Goal: Task Accomplishment & Management: Use online tool/utility

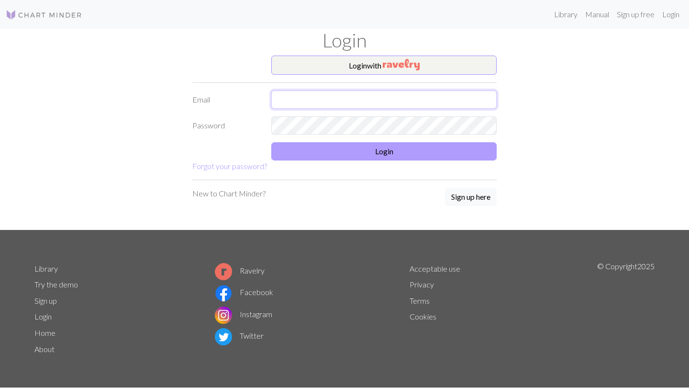
type input "[EMAIL_ADDRESS][DOMAIN_NAME]"
click at [357, 150] on button "Login" at bounding box center [383, 151] width 225 height 18
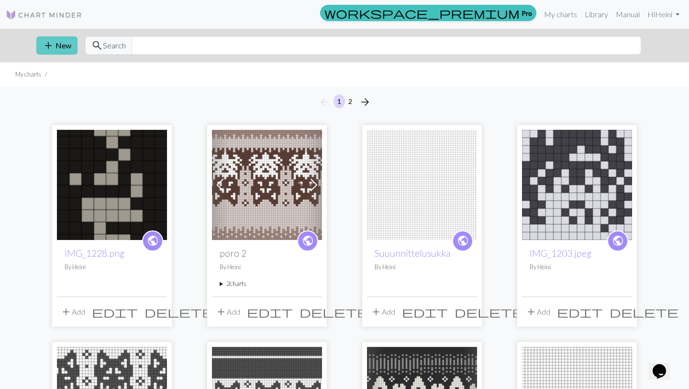
click at [64, 51] on button "add New" at bounding box center [56, 45] width 41 height 18
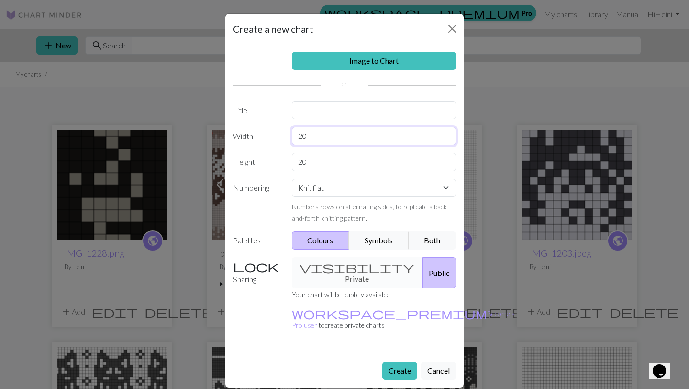
click at [332, 138] on input "20" at bounding box center [374, 136] width 165 height 18
type input "2"
type input "54"
click at [339, 156] on input "20" at bounding box center [374, 162] width 165 height 18
type input "2"
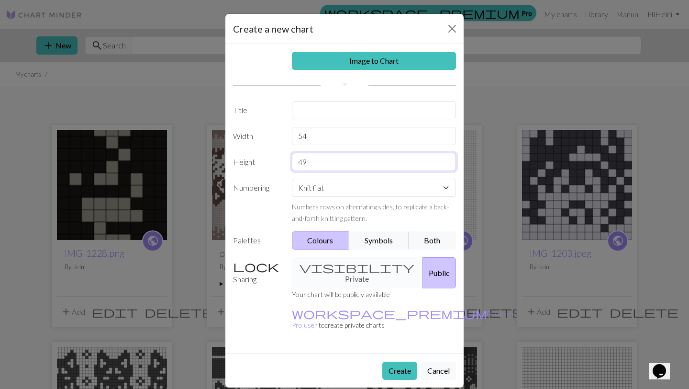
type input "49"
click at [373, 185] on select "Knit flat Knit in the round Lace knitting Cross stitch" at bounding box center [374, 188] width 165 height 18
click at [292, 179] on select "Knit flat Knit in the round Lace knitting Cross stitch" at bounding box center [374, 188] width 165 height 18
click at [416, 239] on button "Both" at bounding box center [433, 240] width 48 height 18
click at [347, 108] on input "text" at bounding box center [374, 110] width 165 height 18
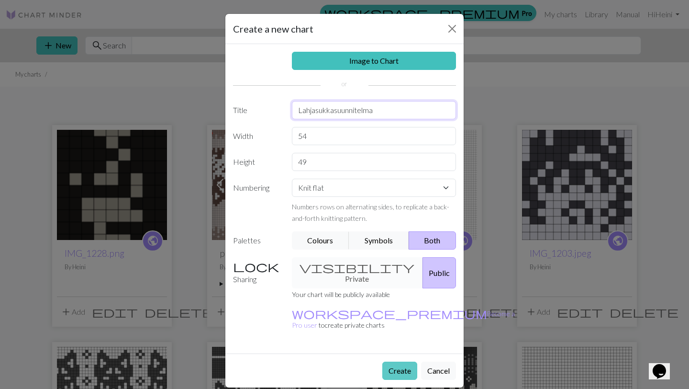
type input "Lahjasukkasuunnitelma"
click at [386, 361] on button "Create" at bounding box center [400, 370] width 35 height 18
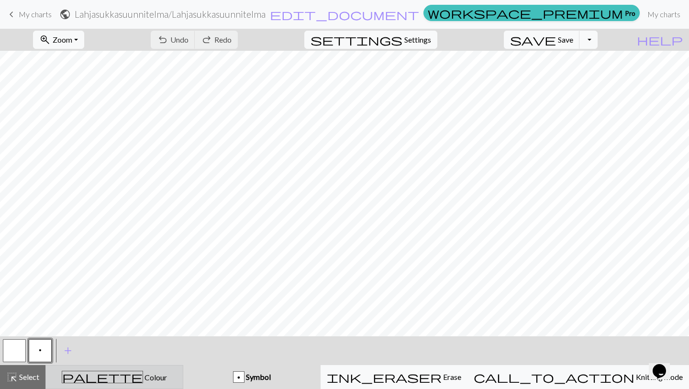
click at [122, 385] on button "palette Colour Colour" at bounding box center [114, 377] width 138 height 24
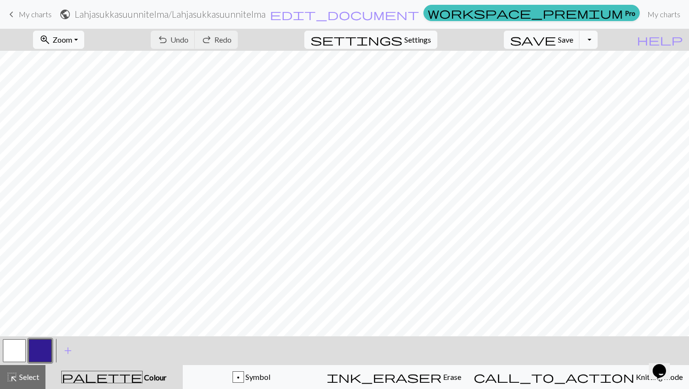
click at [45, 350] on button "button" at bounding box center [40, 350] width 23 height 23
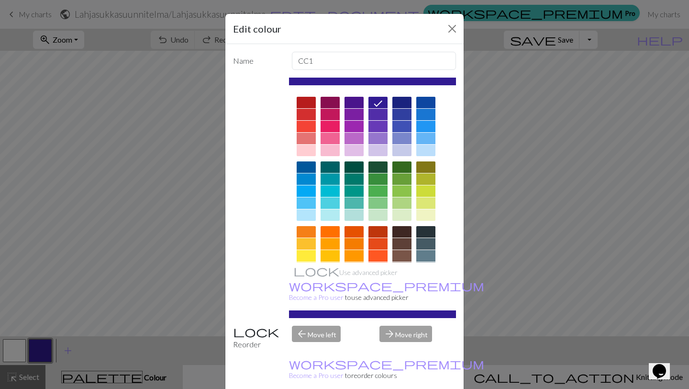
click at [411, 239] on div at bounding box center [402, 243] width 19 height 11
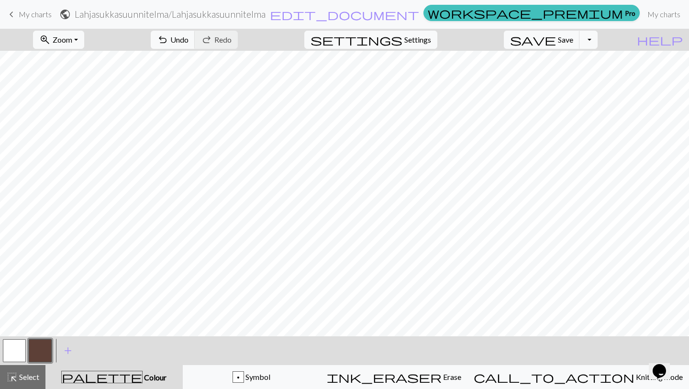
click at [23, 351] on button "button" at bounding box center [14, 350] width 23 height 23
click at [68, 350] on span "add" at bounding box center [67, 350] width 11 height 13
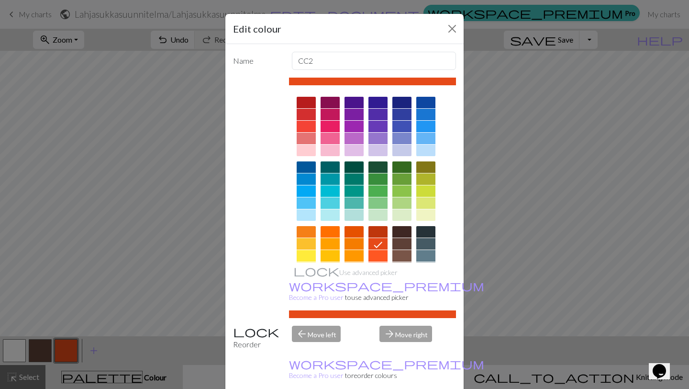
scroll to position [99, 0]
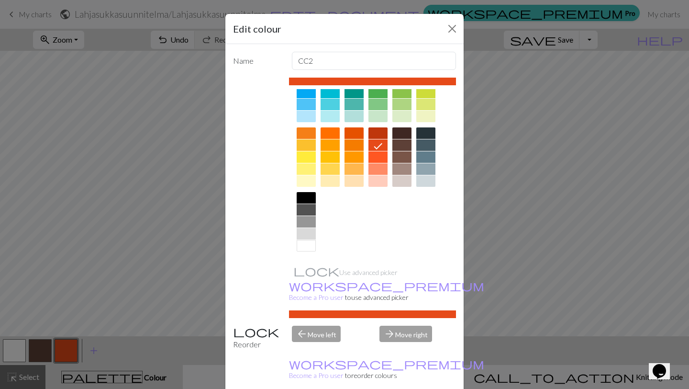
click at [307, 232] on div at bounding box center [306, 233] width 19 height 11
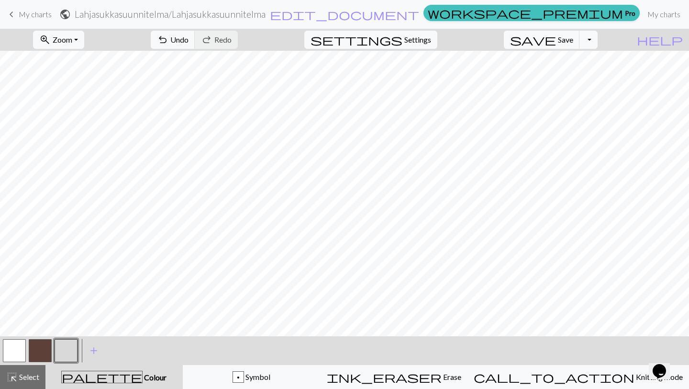
click at [23, 348] on button "button" at bounding box center [14, 350] width 23 height 23
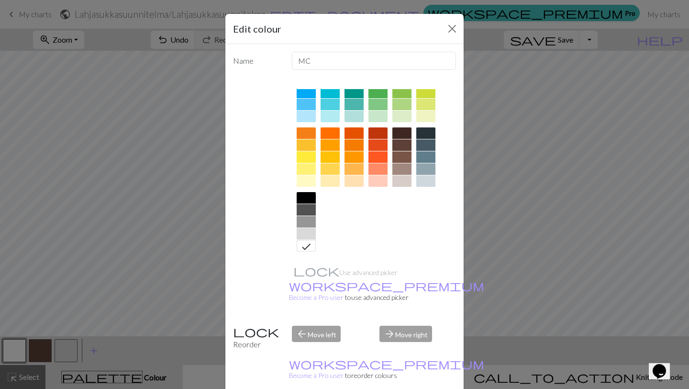
click at [312, 220] on div at bounding box center [306, 221] width 19 height 11
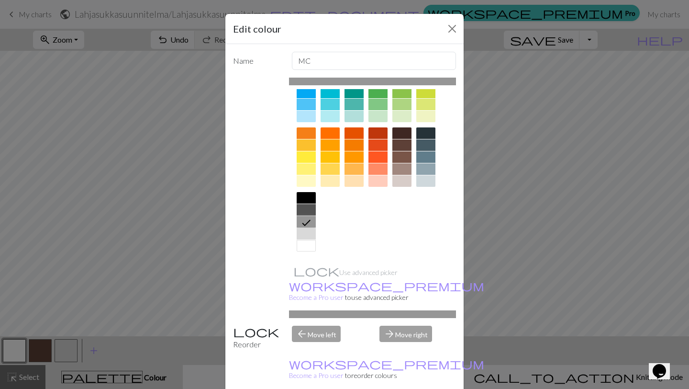
click at [310, 234] on div at bounding box center [306, 233] width 19 height 11
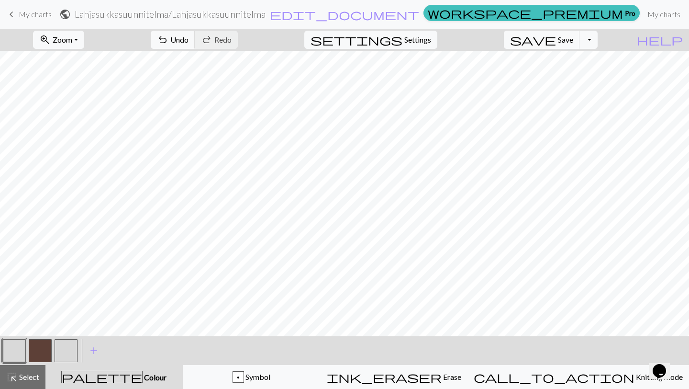
click at [65, 349] on button "button" at bounding box center [66, 350] width 23 height 23
click at [63, 349] on button "button" at bounding box center [66, 350] width 23 height 23
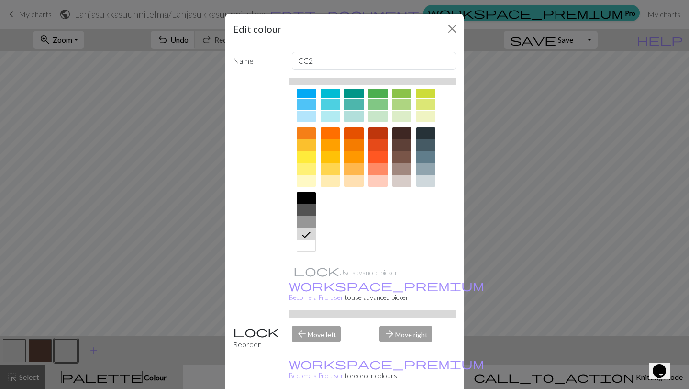
click at [308, 248] on div at bounding box center [306, 245] width 19 height 11
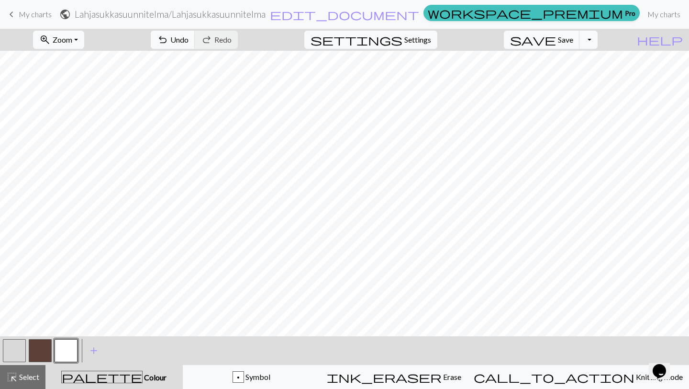
click at [25, 353] on button "button" at bounding box center [14, 350] width 23 height 23
click at [41, 350] on button "button" at bounding box center [40, 350] width 23 height 23
click at [90, 347] on span "add" at bounding box center [93, 350] width 11 height 13
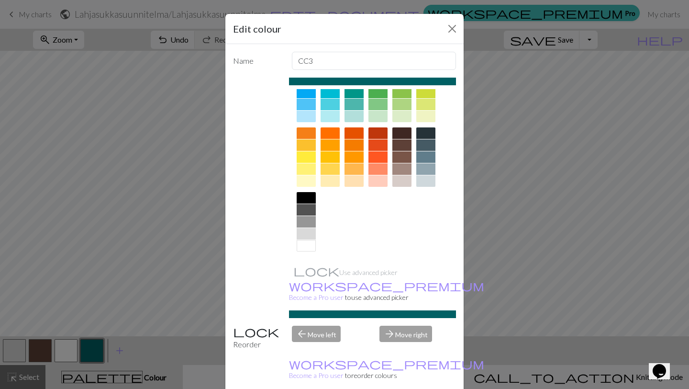
click at [297, 198] on div at bounding box center [306, 197] width 19 height 11
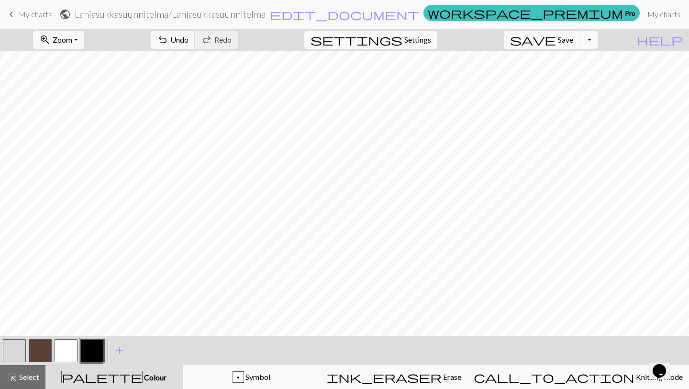
click at [68, 341] on button "button" at bounding box center [66, 350] width 23 height 23
click at [37, 356] on button "button" at bounding box center [40, 350] width 23 height 23
click at [69, 344] on button "button" at bounding box center [66, 350] width 23 height 23
click at [19, 347] on button "button" at bounding box center [14, 350] width 23 height 23
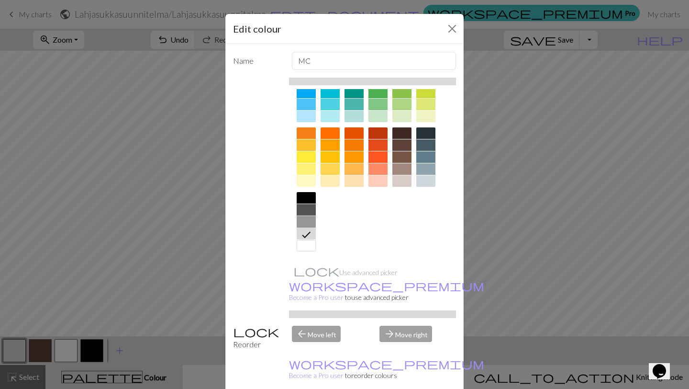
click at [311, 224] on div at bounding box center [306, 221] width 19 height 11
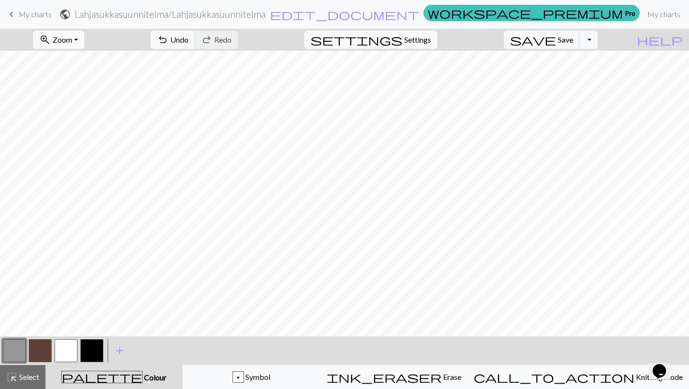
click at [43, 345] on button "button" at bounding box center [40, 350] width 23 height 23
click at [96, 351] on button "button" at bounding box center [91, 350] width 23 height 23
click at [43, 351] on button "button" at bounding box center [40, 350] width 23 height 23
click at [97, 340] on button "button" at bounding box center [91, 350] width 23 height 23
click at [68, 349] on button "button" at bounding box center [66, 350] width 23 height 23
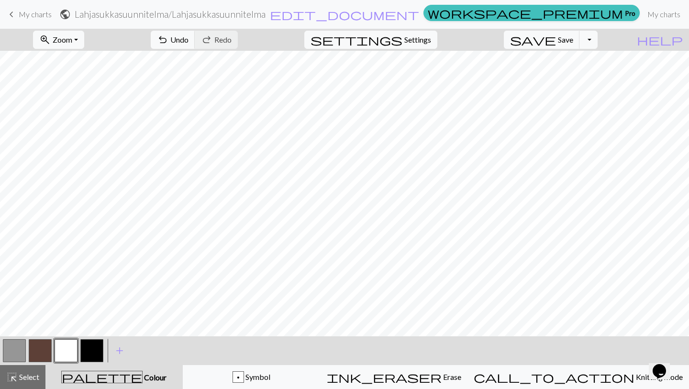
click at [48, 347] on button "button" at bounding box center [40, 350] width 23 height 23
click at [95, 351] on button "button" at bounding box center [91, 350] width 23 height 23
click at [65, 351] on button "button" at bounding box center [66, 350] width 23 height 23
click at [41, 345] on button "button" at bounding box center [40, 350] width 23 height 23
click at [68, 346] on button "button" at bounding box center [66, 350] width 23 height 23
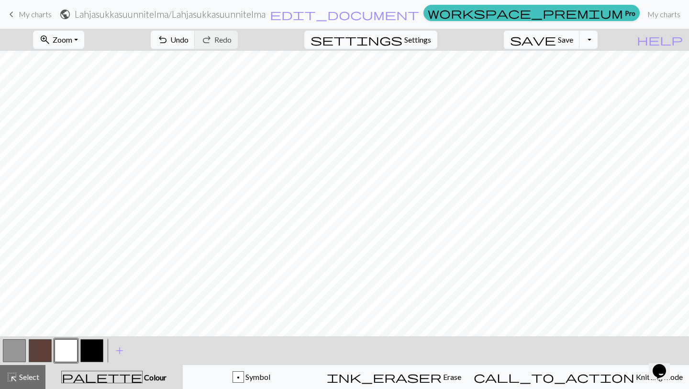
click at [12, 352] on button "button" at bounding box center [14, 350] width 23 height 23
click at [74, 345] on button "button" at bounding box center [66, 350] width 23 height 23
click at [19, 355] on button "button" at bounding box center [14, 350] width 23 height 23
click at [70, 347] on button "button" at bounding box center [66, 350] width 23 height 23
click at [13, 350] on button "button" at bounding box center [14, 350] width 23 height 23
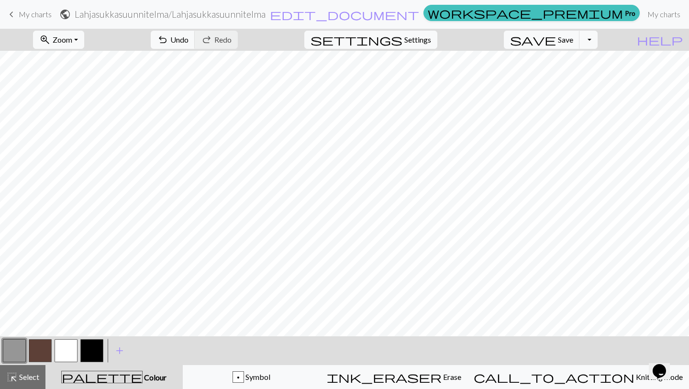
click at [91, 346] on button "button" at bounding box center [91, 350] width 23 height 23
click at [66, 354] on button "button" at bounding box center [66, 350] width 23 height 23
click at [92, 346] on button "button" at bounding box center [91, 350] width 23 height 23
click at [68, 355] on button "button" at bounding box center [66, 350] width 23 height 23
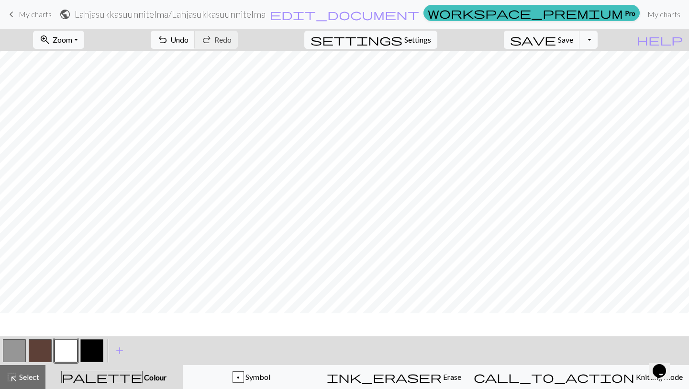
scroll to position [12, 0]
click at [89, 349] on button "button" at bounding box center [91, 350] width 23 height 23
click at [22, 373] on span "Select" at bounding box center [29, 376] width 22 height 9
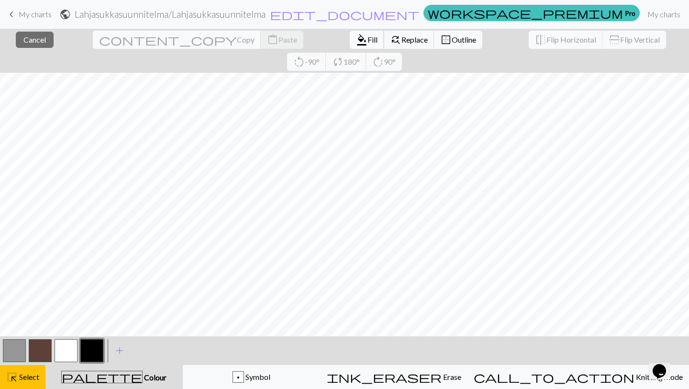
click at [356, 45] on span "format_color_fill" at bounding box center [361, 39] width 11 height 13
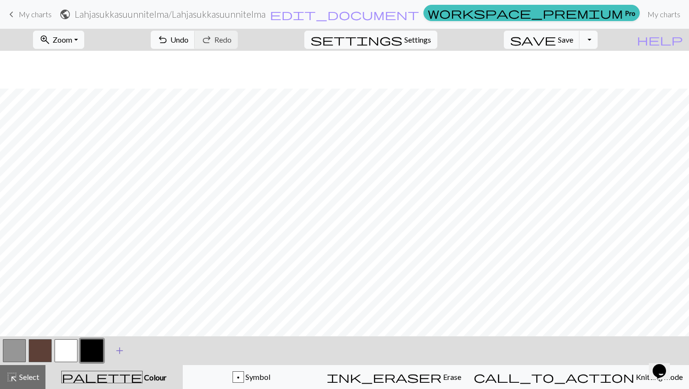
scroll to position [227, 0]
click at [72, 347] on button "button" at bounding box center [66, 350] width 23 height 23
click at [88, 346] on button "button" at bounding box center [91, 350] width 23 height 23
click at [65, 351] on button "button" at bounding box center [66, 350] width 23 height 23
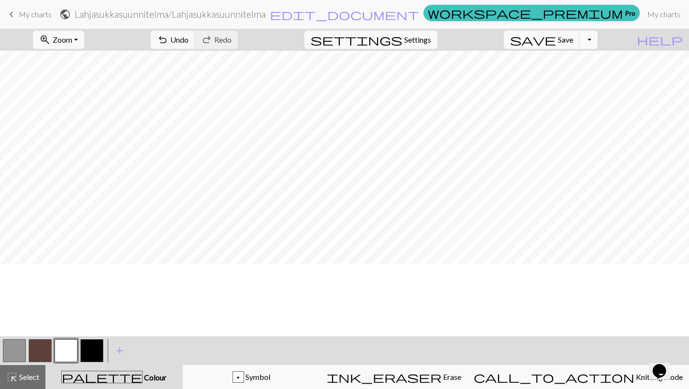
scroll to position [97, 0]
click at [84, 37] on button "zoom_in Zoom Zoom" at bounding box center [58, 40] width 51 height 18
click at [80, 82] on button "Fit width" at bounding box center [72, 75] width 76 height 15
click at [72, 36] on span "Zoom" at bounding box center [63, 39] width 20 height 9
click at [78, 66] on button "Fit all" at bounding box center [72, 60] width 76 height 15
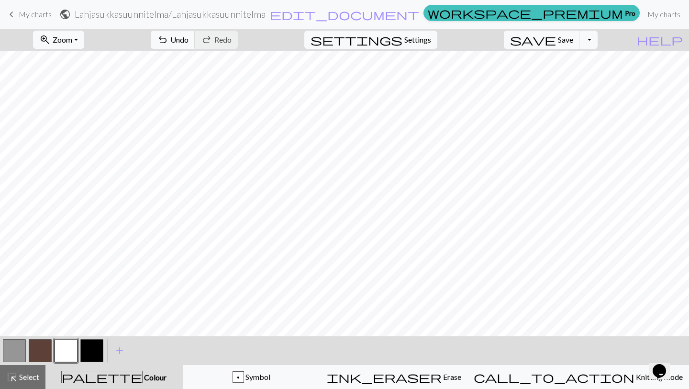
scroll to position [0, 0]
click at [28, 372] on span "Select" at bounding box center [29, 376] width 22 height 9
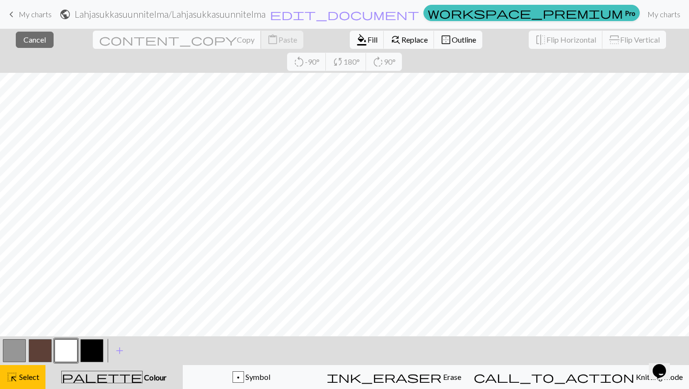
click at [118, 38] on button "content_copy Copy" at bounding box center [177, 40] width 169 height 18
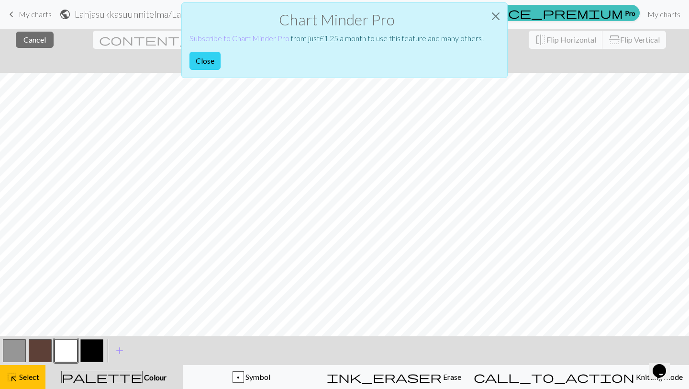
click at [190, 59] on button "Close" at bounding box center [205, 61] width 31 height 18
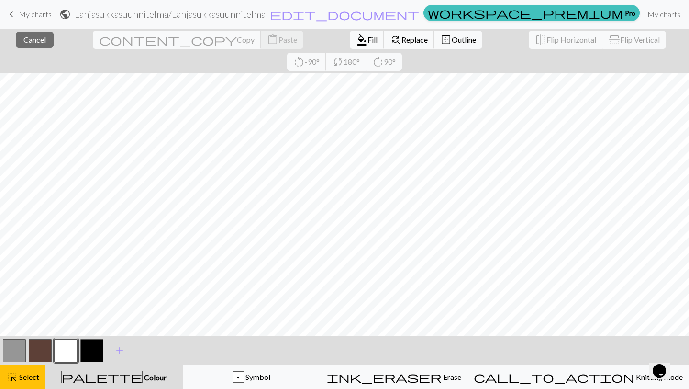
click at [144, 377] on span "Colour" at bounding box center [155, 376] width 24 height 9
click at [33, 376] on span "Select" at bounding box center [29, 376] width 22 height 9
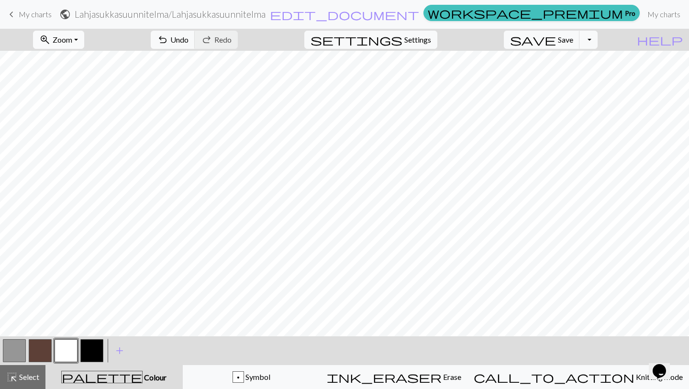
click at [72, 35] on span "Zoom" at bounding box center [63, 39] width 20 height 9
click at [79, 77] on button "Fit width" at bounding box center [72, 75] width 76 height 15
click at [92, 346] on button "button" at bounding box center [91, 350] width 23 height 23
click at [63, 343] on button "button" at bounding box center [66, 350] width 23 height 23
click at [91, 349] on button "button" at bounding box center [91, 350] width 23 height 23
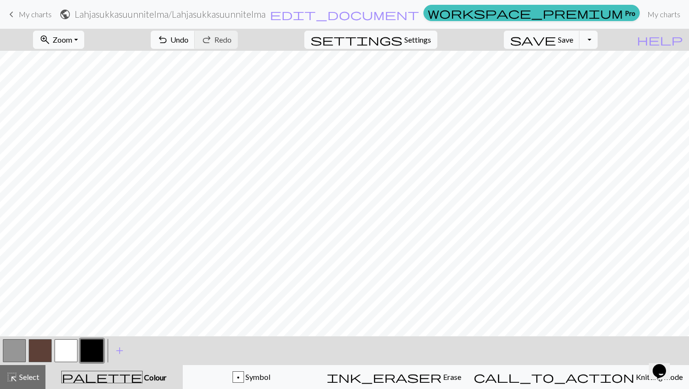
click at [67, 354] on button "button" at bounding box center [66, 350] width 23 height 23
click at [99, 351] on button "button" at bounding box center [91, 350] width 23 height 23
click at [63, 349] on button "button" at bounding box center [66, 350] width 23 height 23
click at [26, 343] on div at bounding box center [14, 351] width 26 height 26
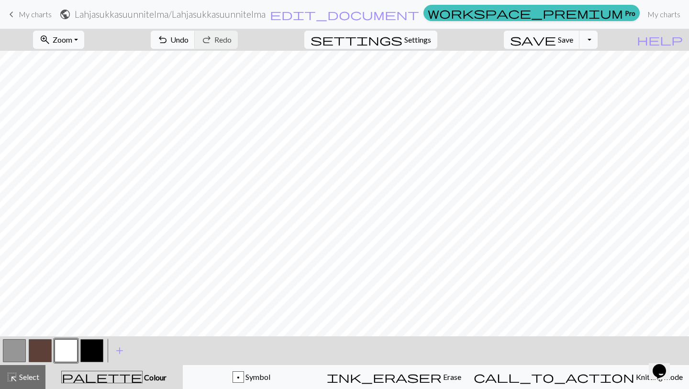
click at [19, 345] on button "button" at bounding box center [14, 350] width 23 height 23
click at [61, 349] on button "button" at bounding box center [66, 350] width 23 height 23
click at [93, 354] on button "button" at bounding box center [91, 350] width 23 height 23
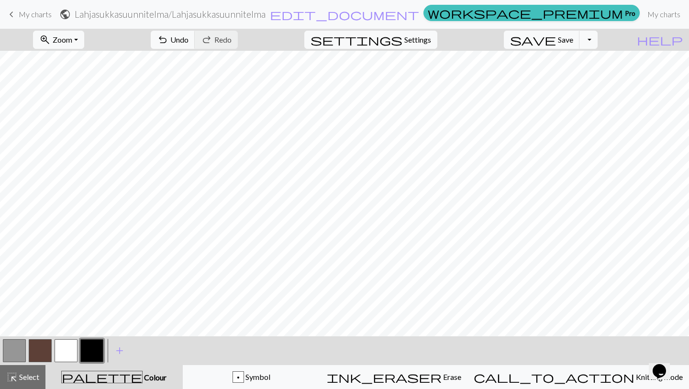
click at [72, 348] on button "button" at bounding box center [66, 350] width 23 height 23
click at [94, 351] on button "button" at bounding box center [91, 350] width 23 height 23
click at [39, 383] on button "highlight_alt Select Select" at bounding box center [22, 377] width 45 height 24
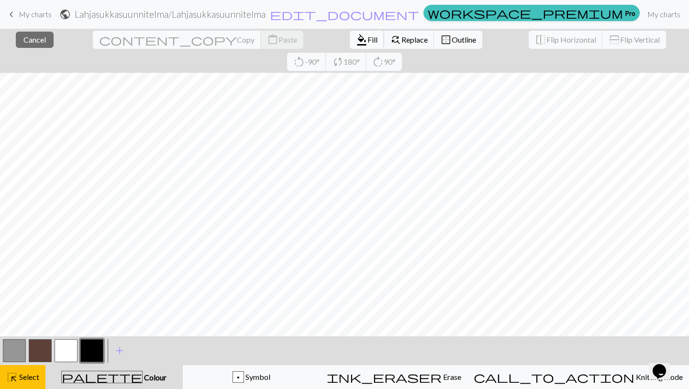
click at [356, 42] on span "format_color_fill" at bounding box center [361, 39] width 11 height 13
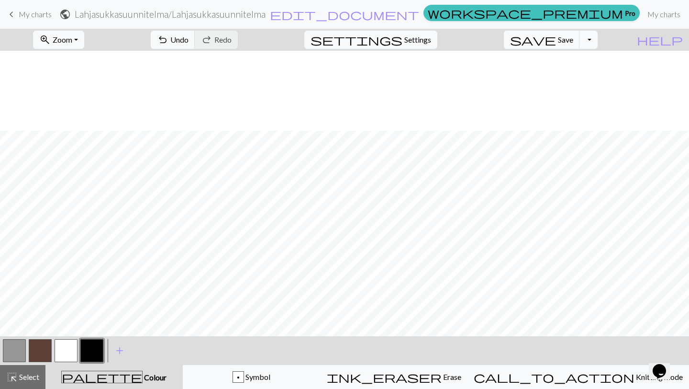
scroll to position [192, 0]
click at [23, 347] on button "button" at bounding box center [14, 350] width 23 height 23
click at [85, 350] on button "button" at bounding box center [91, 350] width 23 height 23
click at [21, 348] on button "button" at bounding box center [14, 350] width 23 height 23
click at [69, 346] on button "button" at bounding box center [66, 350] width 23 height 23
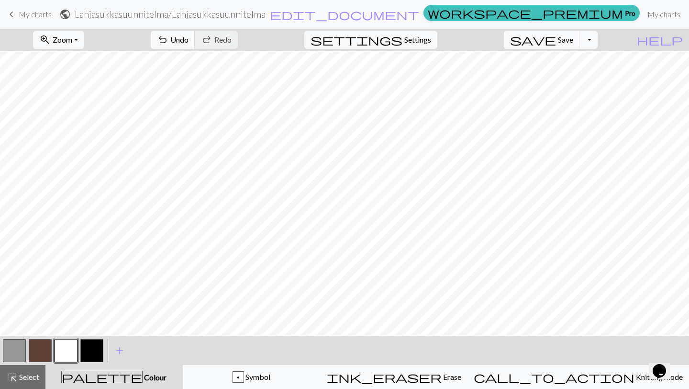
click at [19, 348] on button "button" at bounding box center [14, 350] width 23 height 23
click at [63, 347] on button "button" at bounding box center [66, 350] width 23 height 23
click at [20, 349] on button "button" at bounding box center [14, 350] width 23 height 23
click at [30, 377] on span "Select" at bounding box center [29, 376] width 22 height 9
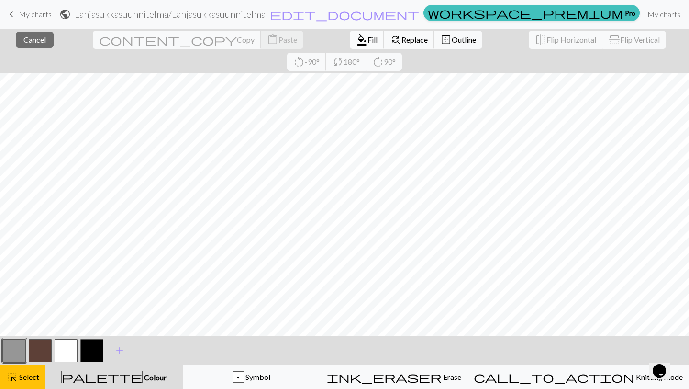
click at [356, 41] on span "format_color_fill" at bounding box center [361, 39] width 11 height 13
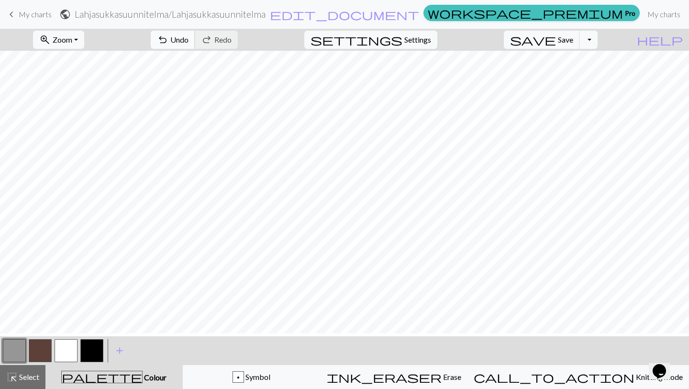
scroll to position [96, 0]
click at [18, 379] on span "Select" at bounding box center [29, 376] width 22 height 9
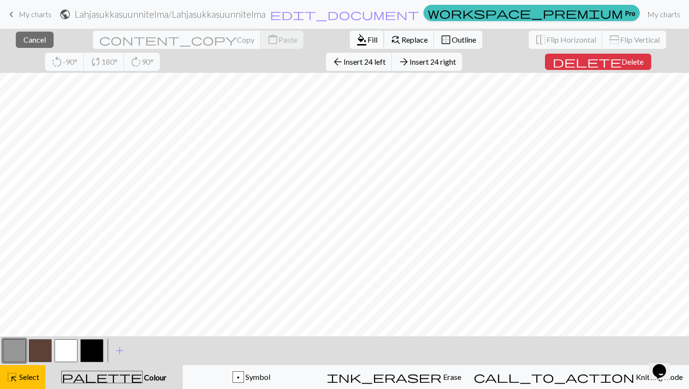
click at [356, 44] on span "format_color_fill" at bounding box center [361, 39] width 11 height 13
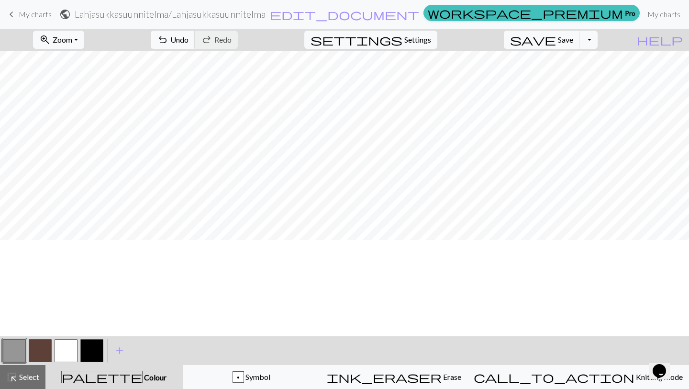
scroll to position [0, 0]
click at [19, 376] on span "Select" at bounding box center [29, 376] width 22 height 9
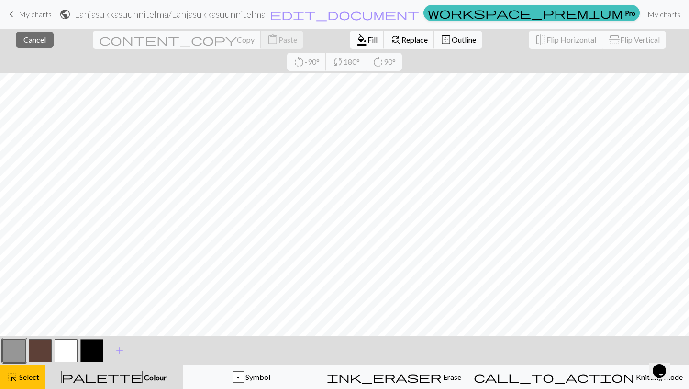
click at [350, 46] on button "format_color_fill Fill" at bounding box center [367, 40] width 34 height 18
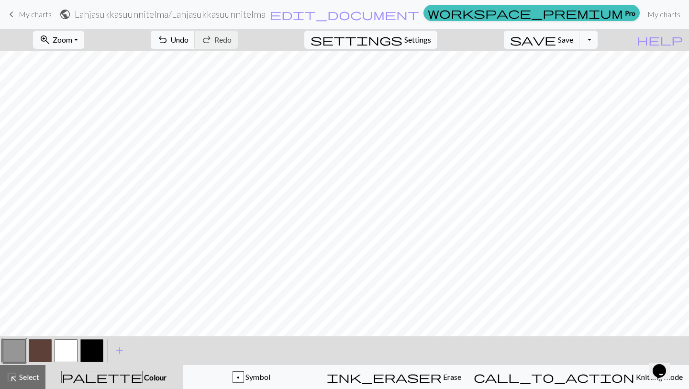
click at [71, 342] on button "button" at bounding box center [66, 350] width 23 height 23
click at [84, 351] on button "button" at bounding box center [91, 350] width 23 height 23
click at [13, 354] on button "button" at bounding box center [14, 350] width 23 height 23
click at [64, 345] on button "button" at bounding box center [66, 350] width 23 height 23
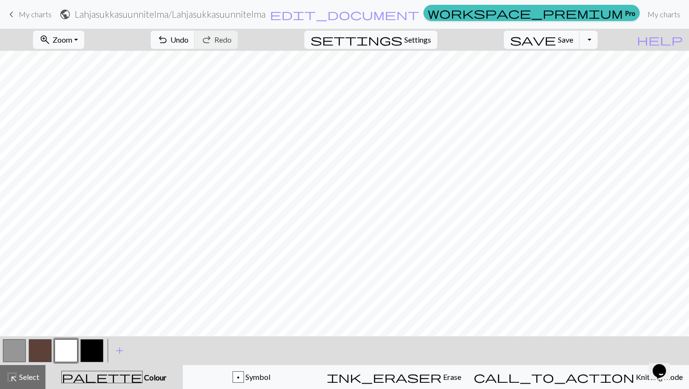
click at [17, 348] on button "button" at bounding box center [14, 350] width 23 height 23
click at [69, 343] on button "button" at bounding box center [66, 350] width 23 height 23
click at [89, 349] on button "button" at bounding box center [91, 350] width 23 height 23
click at [18, 341] on button "button" at bounding box center [14, 350] width 23 height 23
click at [56, 345] on button "button" at bounding box center [66, 350] width 23 height 23
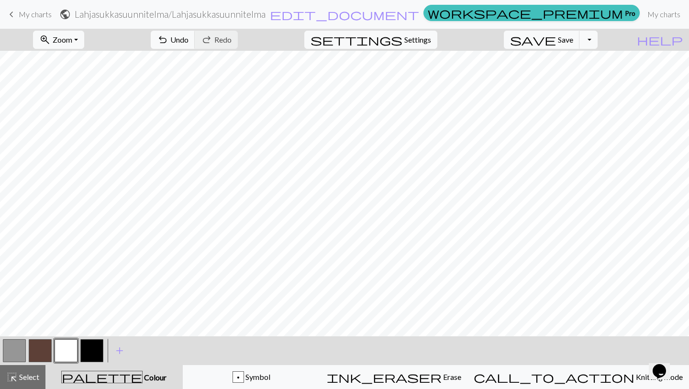
click at [90, 342] on button "button" at bounding box center [91, 350] width 23 height 23
click at [11, 353] on button "button" at bounding box center [14, 350] width 23 height 23
click at [90, 345] on button "button" at bounding box center [91, 350] width 23 height 23
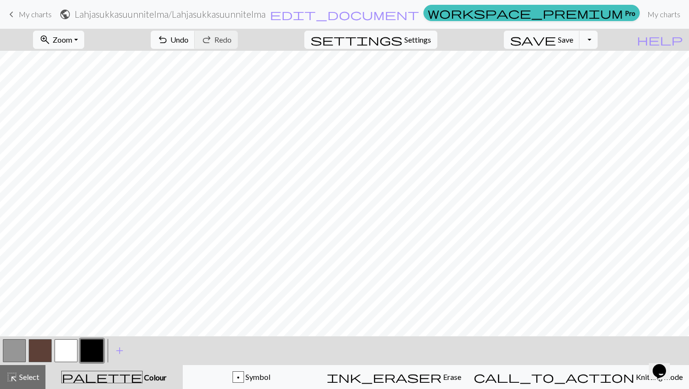
click at [24, 349] on button "button" at bounding box center [14, 350] width 23 height 23
click at [61, 349] on button "button" at bounding box center [66, 350] width 23 height 23
click at [90, 351] on button "button" at bounding box center [91, 350] width 23 height 23
click at [26, 362] on div at bounding box center [14, 351] width 26 height 26
click at [26, 369] on button "highlight_alt Select Select" at bounding box center [22, 377] width 45 height 24
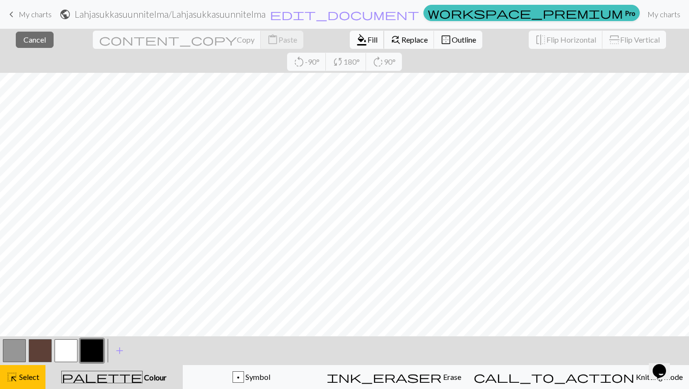
click at [368, 37] on span "Fill" at bounding box center [373, 39] width 10 height 9
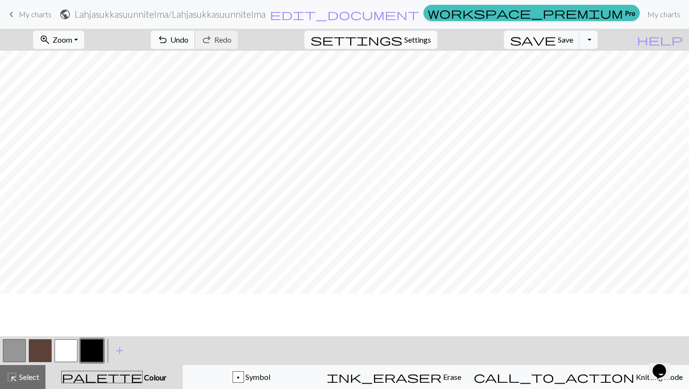
scroll to position [69, 0]
click at [84, 39] on button "zoom_in Zoom Zoom" at bounding box center [58, 40] width 51 height 18
click at [78, 66] on button "Fit all" at bounding box center [72, 60] width 76 height 15
click at [22, 345] on button "button" at bounding box center [14, 350] width 23 height 23
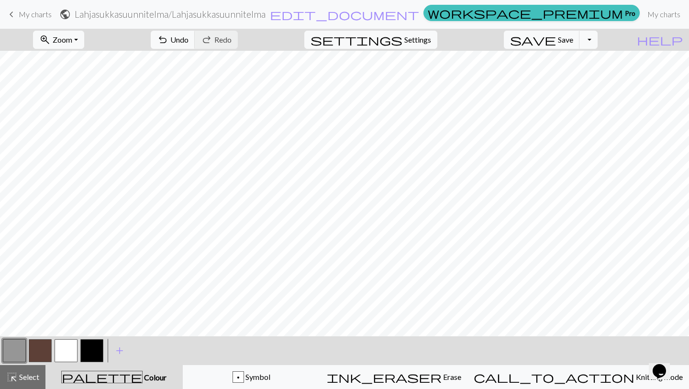
click at [87, 349] on button "button" at bounding box center [91, 350] width 23 height 23
click at [18, 351] on button "button" at bounding box center [14, 350] width 23 height 23
click at [74, 347] on button "button" at bounding box center [66, 350] width 23 height 23
click at [20, 351] on button "button" at bounding box center [14, 350] width 23 height 23
click at [91, 347] on button "button" at bounding box center [91, 350] width 23 height 23
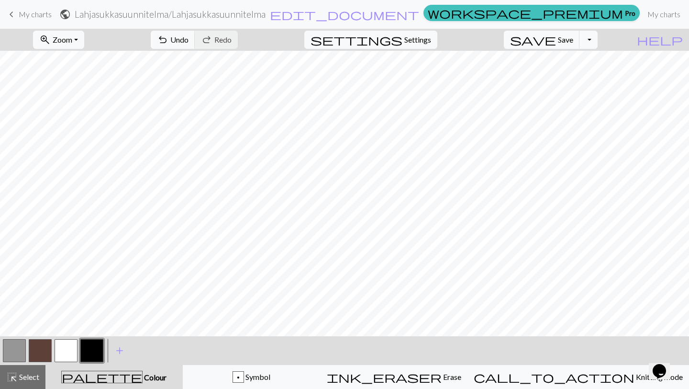
click at [62, 350] on button "button" at bounding box center [66, 350] width 23 height 23
click at [14, 353] on button "button" at bounding box center [14, 350] width 23 height 23
click at [90, 352] on button "button" at bounding box center [91, 350] width 23 height 23
click at [14, 356] on button "button" at bounding box center [14, 350] width 23 height 23
click at [68, 348] on button "button" at bounding box center [66, 350] width 23 height 23
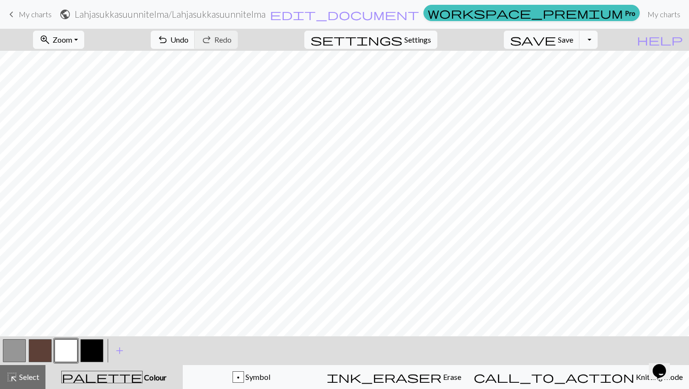
click at [92, 346] on button "button" at bounding box center [91, 350] width 23 height 23
click at [15, 347] on button "button" at bounding box center [14, 350] width 23 height 23
click at [96, 344] on button "button" at bounding box center [91, 350] width 23 height 23
click at [66, 341] on button "button" at bounding box center [66, 350] width 23 height 23
click at [23, 352] on button "button" at bounding box center [14, 350] width 23 height 23
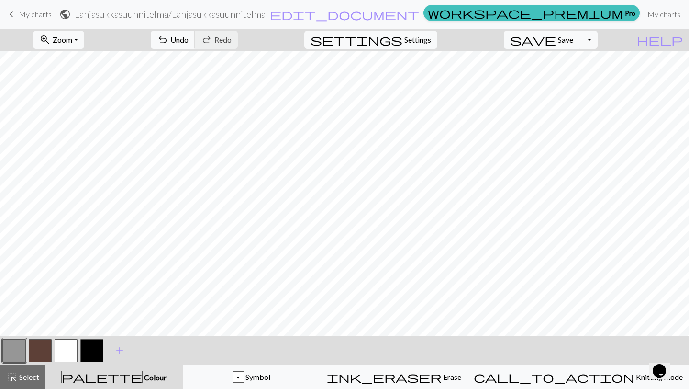
click at [90, 356] on button "button" at bounding box center [91, 350] width 23 height 23
click at [21, 345] on button "button" at bounding box center [14, 350] width 23 height 23
click at [93, 349] on button "button" at bounding box center [91, 350] width 23 height 23
click at [67, 346] on button "button" at bounding box center [66, 350] width 23 height 23
click at [98, 346] on button "button" at bounding box center [91, 350] width 23 height 23
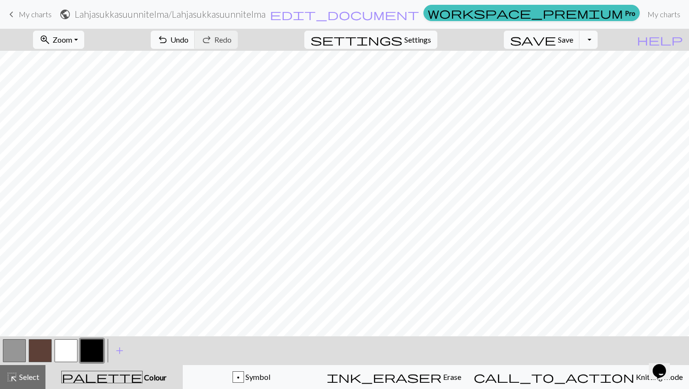
click at [11, 347] on button "button" at bounding box center [14, 350] width 23 height 23
click at [96, 345] on button "button" at bounding box center [91, 350] width 23 height 23
click at [67, 347] on button "button" at bounding box center [66, 350] width 23 height 23
click at [92, 346] on button "button" at bounding box center [91, 350] width 23 height 23
click at [84, 347] on button "button" at bounding box center [91, 350] width 23 height 23
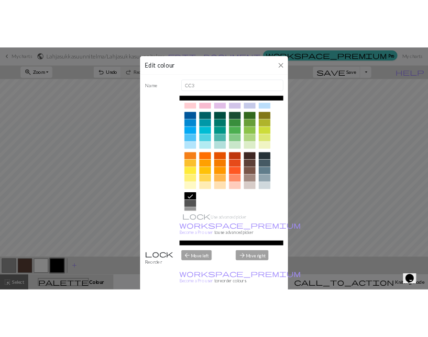
scroll to position [68, 0]
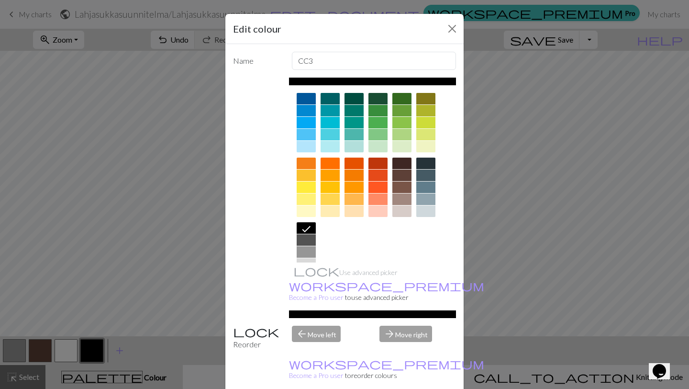
click at [402, 176] on div at bounding box center [402, 174] width 19 height 11
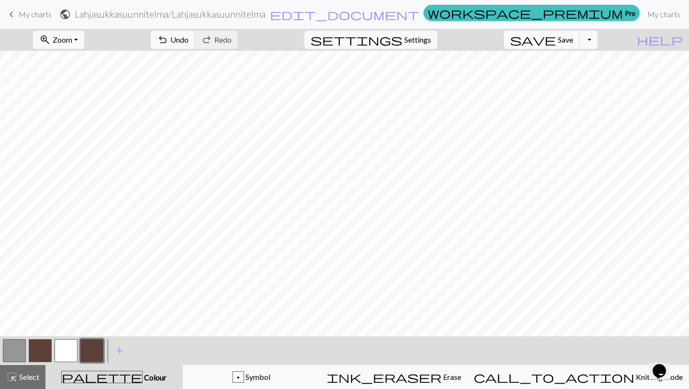
click at [45, 348] on button "button" at bounding box center [40, 350] width 23 height 23
click at [93, 353] on button "button" at bounding box center [91, 350] width 23 height 23
click at [63, 346] on button "button" at bounding box center [66, 350] width 23 height 23
click at [580, 45] on button "save Save Save" at bounding box center [542, 40] width 76 height 18
click at [598, 42] on button "Toggle Dropdown" at bounding box center [589, 40] width 18 height 18
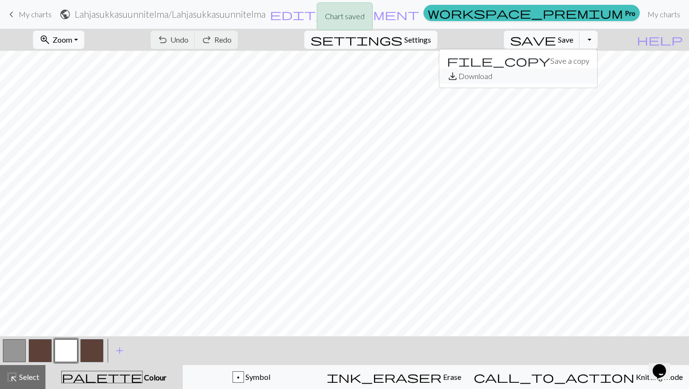
click at [581, 73] on button "save_alt Download" at bounding box center [518, 75] width 158 height 15
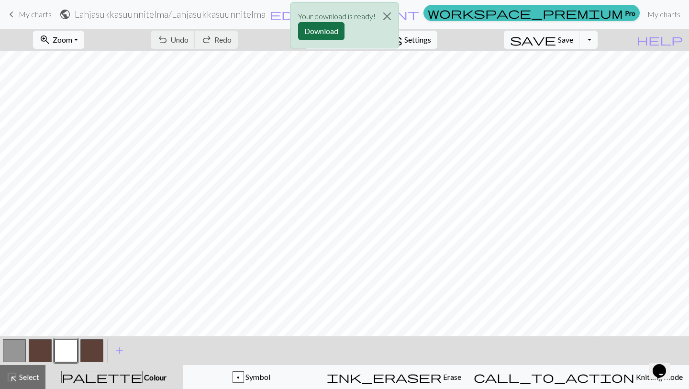
click at [315, 34] on button "Download" at bounding box center [321, 31] width 46 height 18
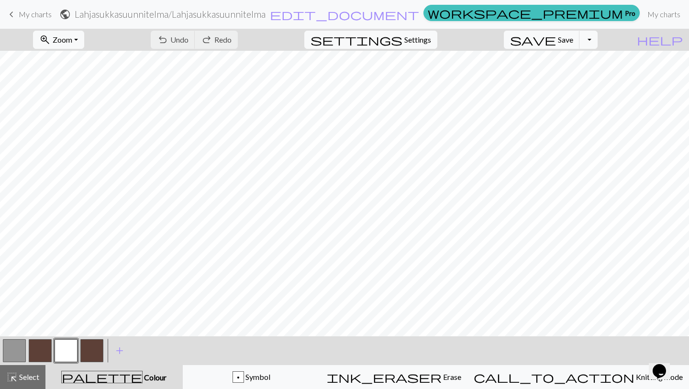
click at [36, 16] on span "My charts" at bounding box center [35, 14] width 33 height 9
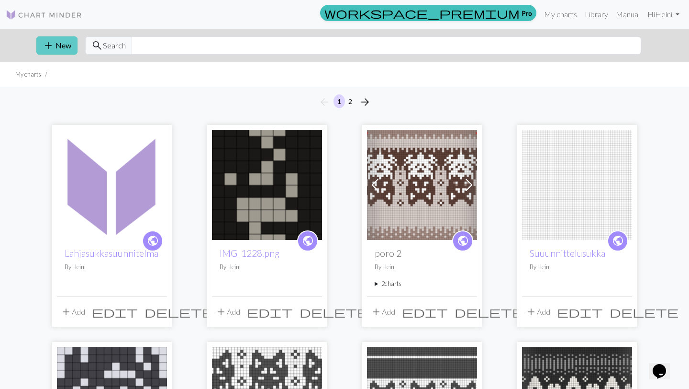
click at [53, 50] on span "add" at bounding box center [48, 45] width 11 height 13
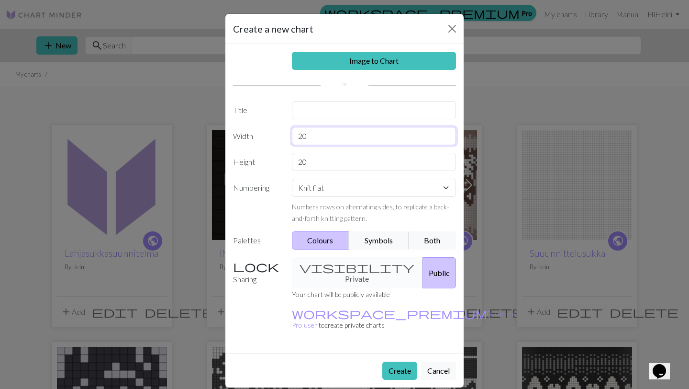
click at [337, 137] on input "20" at bounding box center [374, 136] width 165 height 18
type input "54"
type input "49"
click at [328, 115] on input "text" at bounding box center [374, 110] width 165 height 18
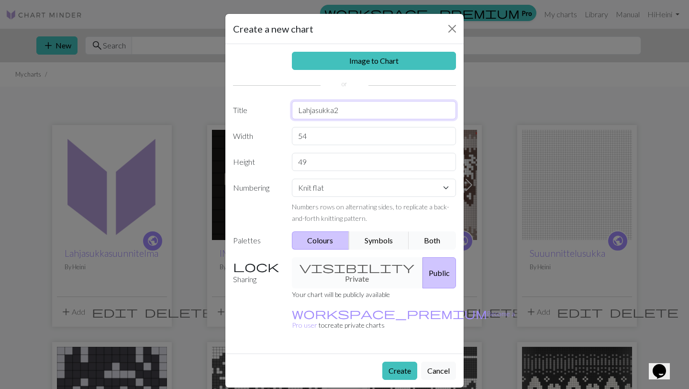
type input "Lahjasukka2"
click at [418, 239] on button "Both" at bounding box center [433, 240] width 48 height 18
click at [397, 361] on button "Create" at bounding box center [400, 370] width 35 height 18
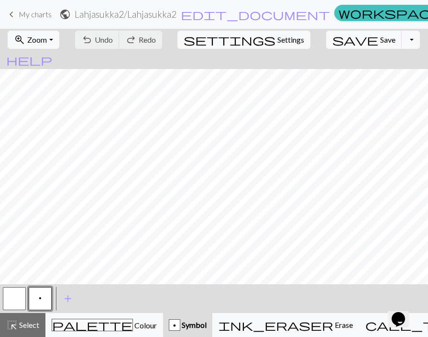
scroll to position [0, 310]
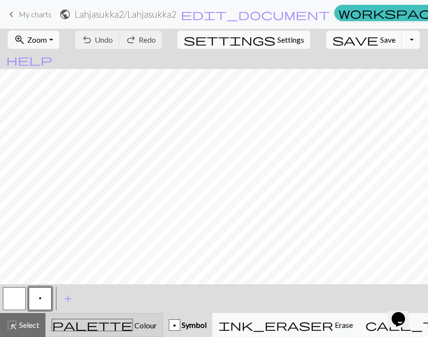
click at [133, 323] on span "Colour" at bounding box center [145, 324] width 24 height 9
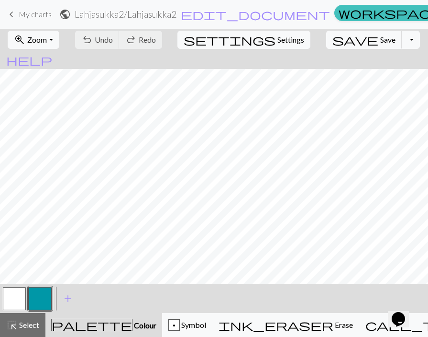
click at [23, 298] on button "button" at bounding box center [14, 298] width 23 height 23
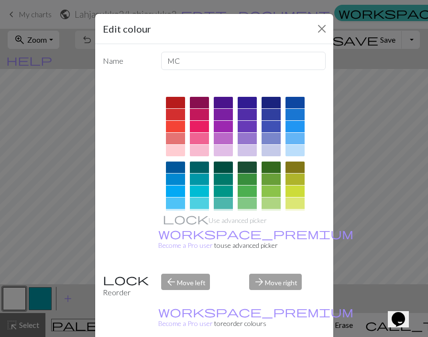
scroll to position [151, 0]
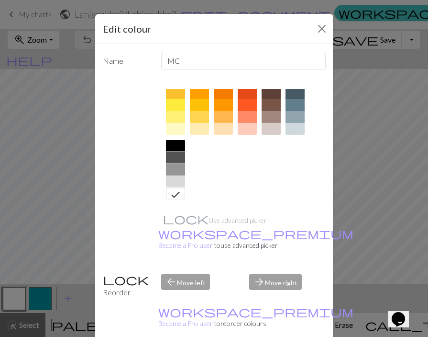
click at [184, 170] on div at bounding box center [175, 169] width 19 height 11
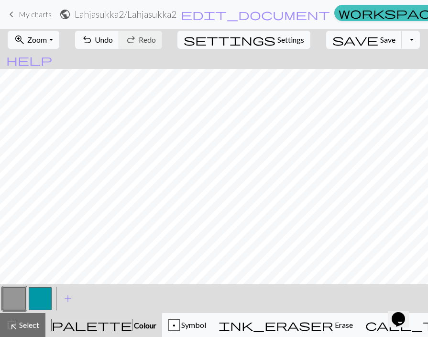
click at [41, 296] on button "button" at bounding box center [40, 298] width 23 height 23
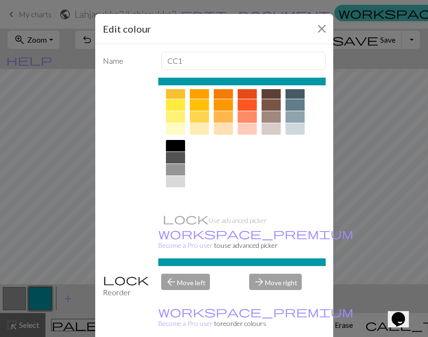
click at [182, 192] on div at bounding box center [175, 193] width 19 height 11
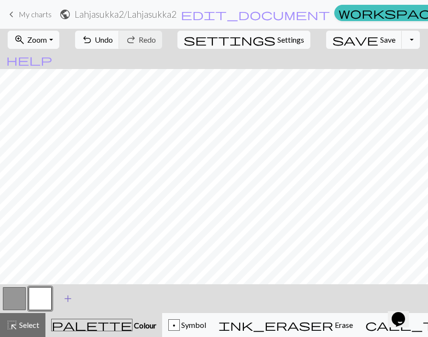
click at [69, 301] on span "add" at bounding box center [67, 298] width 11 height 13
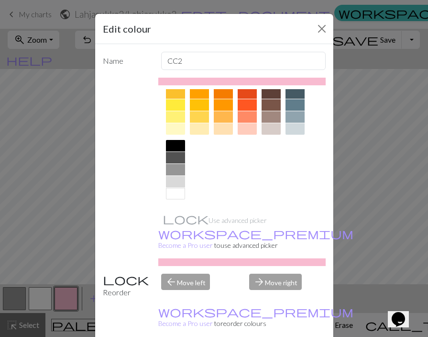
click at [275, 105] on div at bounding box center [271, 104] width 19 height 11
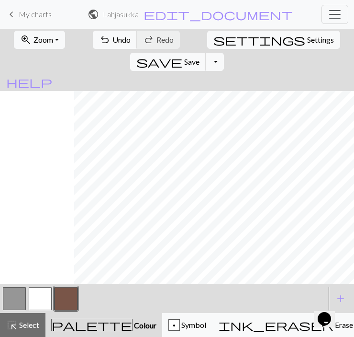
scroll to position [0, 384]
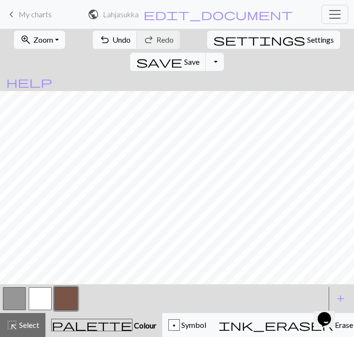
click at [36, 296] on button "button" at bounding box center [40, 298] width 23 height 23
click at [6, 296] on button "button" at bounding box center [14, 298] width 23 height 23
click at [42, 298] on button "button" at bounding box center [40, 298] width 23 height 23
click at [64, 294] on button "button" at bounding box center [66, 298] width 23 height 23
click at [42, 295] on button "button" at bounding box center [40, 298] width 23 height 23
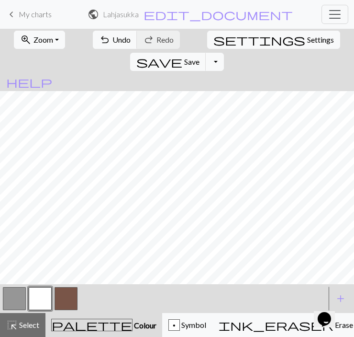
click at [65, 300] on button "button" at bounding box center [66, 298] width 23 height 23
click at [47, 296] on button "button" at bounding box center [40, 298] width 23 height 23
click at [59, 293] on button "button" at bounding box center [66, 298] width 23 height 23
click at [41, 299] on button "button" at bounding box center [40, 298] width 23 height 23
click at [57, 296] on button "button" at bounding box center [66, 298] width 23 height 23
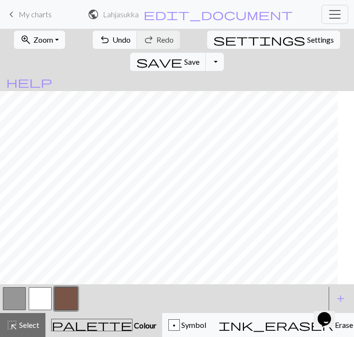
scroll to position [46, 346]
click at [41, 290] on button "button" at bounding box center [40, 298] width 23 height 23
click at [65, 293] on button "button" at bounding box center [66, 298] width 23 height 23
click at [11, 294] on button "button" at bounding box center [14, 298] width 23 height 23
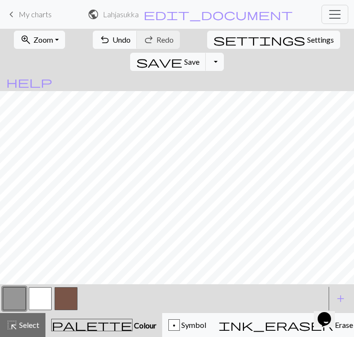
click at [66, 295] on button "button" at bounding box center [66, 298] width 23 height 23
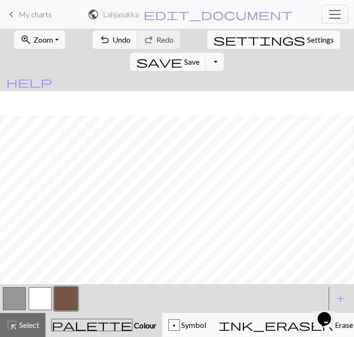
scroll to position [115, 331]
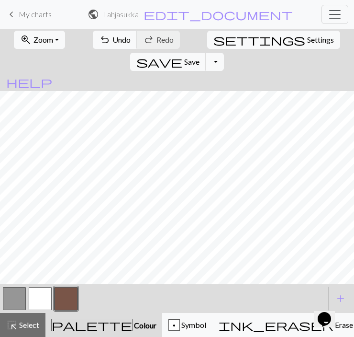
click at [15, 299] on button "button" at bounding box center [14, 298] width 23 height 23
click at [55, 299] on button "button" at bounding box center [66, 298] width 23 height 23
click at [38, 288] on button "button" at bounding box center [40, 298] width 23 height 23
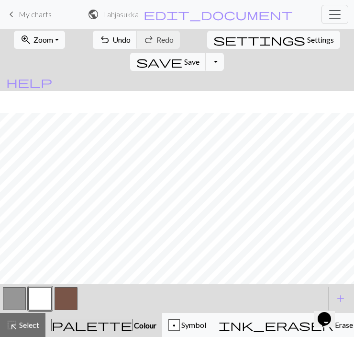
scroll to position [156, 331]
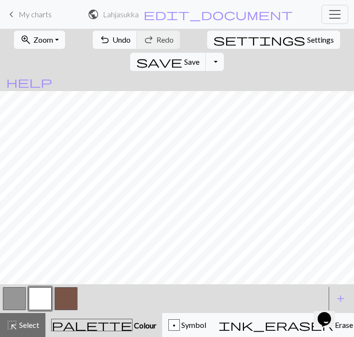
click at [61, 293] on button "button" at bounding box center [66, 298] width 23 height 23
click at [25, 46] on button "zoom_in Zoom Zoom" at bounding box center [39, 40] width 51 height 18
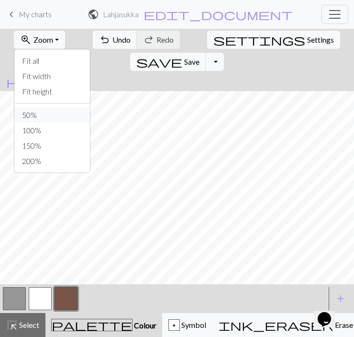
click at [36, 118] on button "50%" at bounding box center [52, 114] width 76 height 15
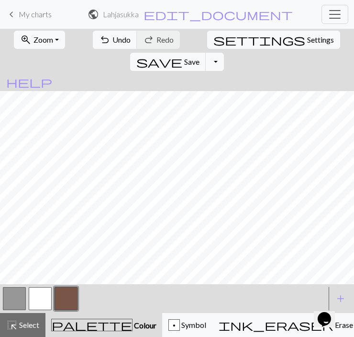
scroll to position [14, 27]
click at [40, 48] on button "zoom_in Zoom Zoom" at bounding box center [39, 40] width 51 height 18
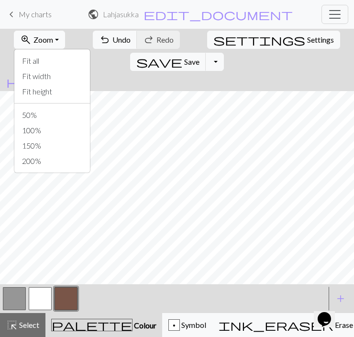
click at [40, 49] on div "Fit all Fit width Fit height 50% 100% 150% 200%" at bounding box center [52, 111] width 77 height 124
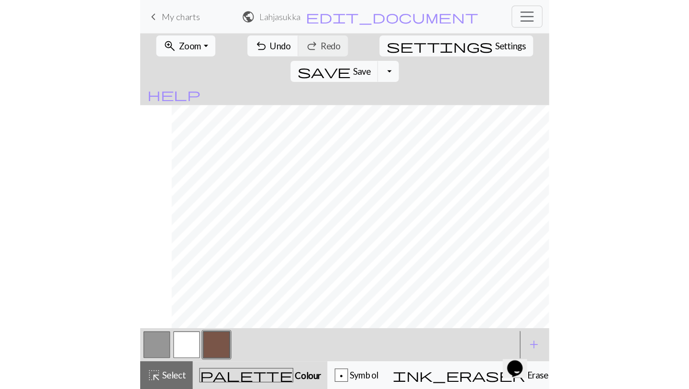
scroll to position [0, 27]
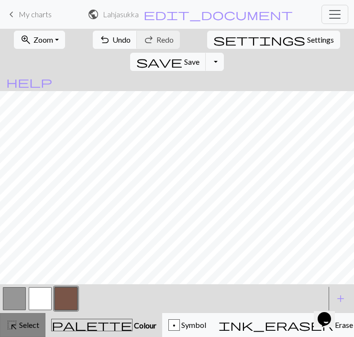
click at [33, 323] on span "Select" at bounding box center [29, 324] width 22 height 9
click at [20, 298] on button "button" at bounding box center [14, 298] width 23 height 23
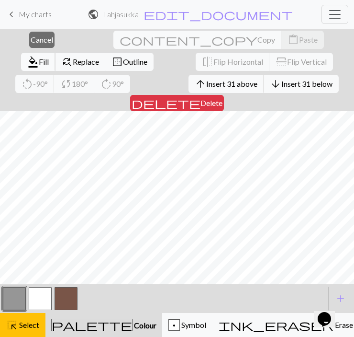
click at [39, 55] on span "format_color_fill" at bounding box center [32, 61] width 11 height 13
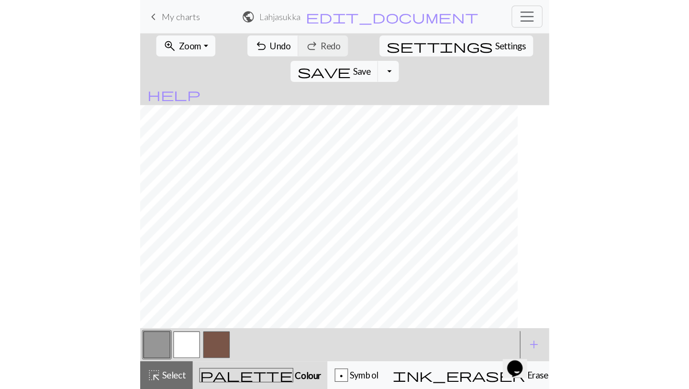
scroll to position [0, 0]
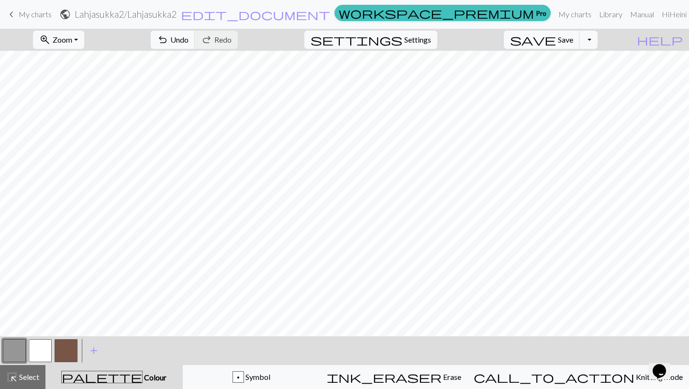
click at [91, 37] on div "zoom_in Zoom Zoom Fit all Fit width Fit height 50% 100% 150% 200%" at bounding box center [59, 40] width 66 height 22
click at [84, 39] on button "zoom_in Zoom Zoom" at bounding box center [58, 40] width 51 height 18
click at [84, 129] on button "100%" at bounding box center [72, 130] width 76 height 15
click at [66, 355] on button "button" at bounding box center [66, 350] width 23 height 23
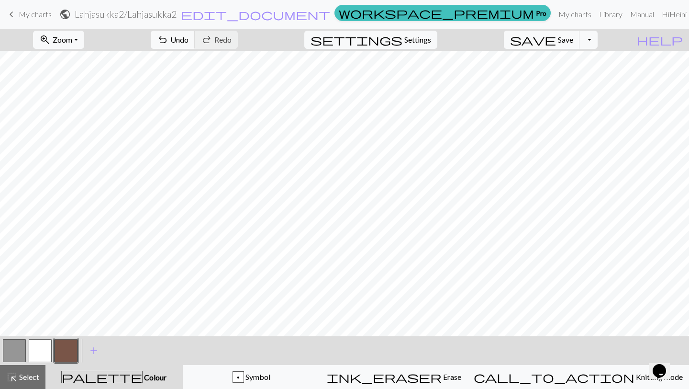
click at [46, 346] on button "button" at bounding box center [40, 350] width 23 height 23
click at [169, 42] on span "undo" at bounding box center [162, 39] width 11 height 13
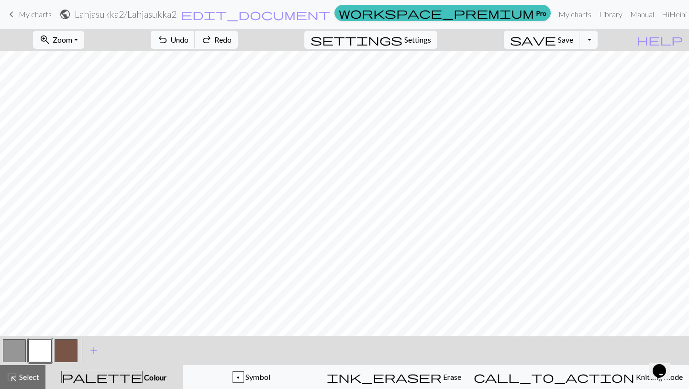
click at [169, 42] on span "undo" at bounding box center [162, 39] width 11 height 13
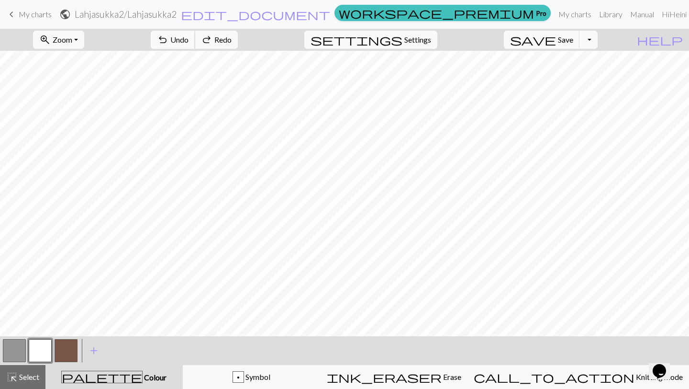
click at [169, 42] on span "undo" at bounding box center [162, 39] width 11 height 13
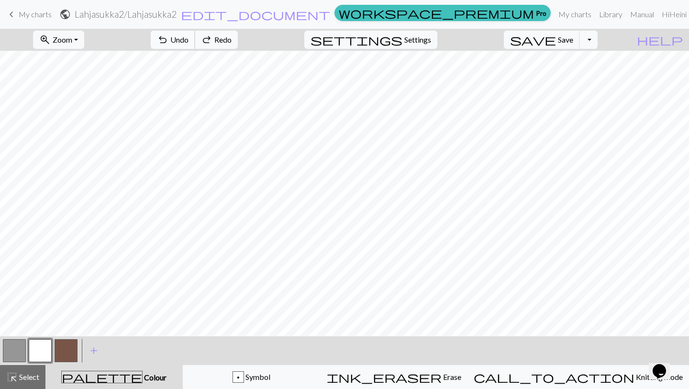
click at [169, 42] on span "undo" at bounding box center [162, 39] width 11 height 13
click at [70, 352] on button "button" at bounding box center [66, 350] width 23 height 23
click at [42, 348] on button "button" at bounding box center [40, 350] width 23 height 23
click at [53, 351] on div at bounding box center [66, 351] width 26 height 26
click at [68, 344] on button "button" at bounding box center [66, 350] width 23 height 23
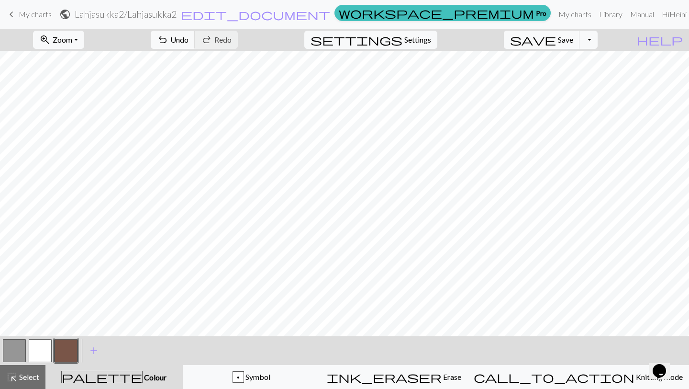
click at [13, 346] on button "button" at bounding box center [14, 350] width 23 height 23
click at [38, 356] on button "button" at bounding box center [40, 350] width 23 height 23
click at [61, 349] on button "button" at bounding box center [66, 350] width 23 height 23
click at [46, 349] on button "button" at bounding box center [40, 350] width 23 height 23
click at [69, 350] on button "button" at bounding box center [66, 350] width 23 height 23
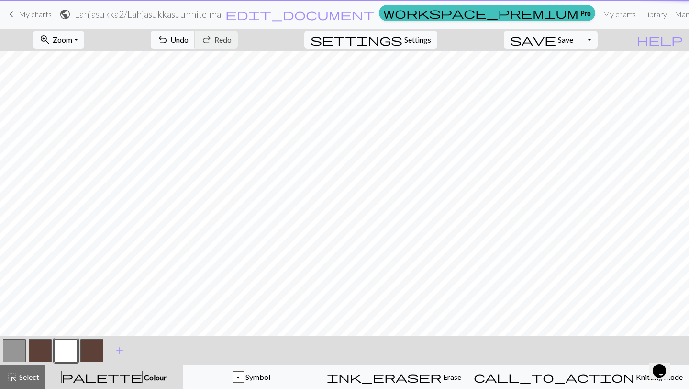
click at [40, 6] on link "keyboard_arrow_left My charts" at bounding box center [29, 14] width 46 height 16
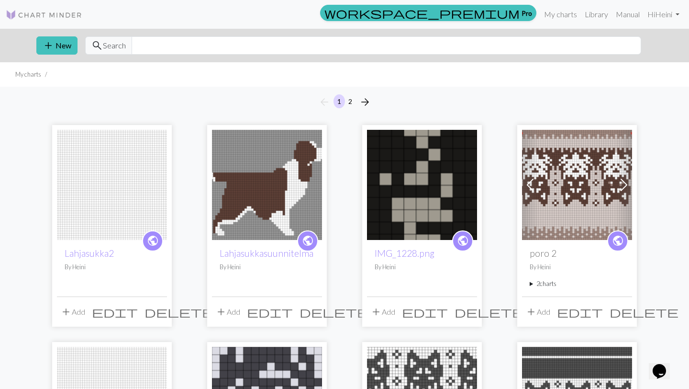
click at [264, 154] on img at bounding box center [267, 185] width 110 height 110
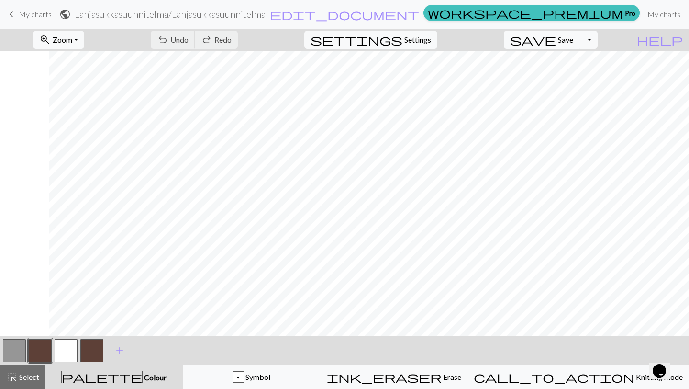
scroll to position [0, 49]
click at [77, 31] on button "zoom_in Zoom Zoom" at bounding box center [58, 40] width 51 height 18
click at [87, 79] on button "Fit width" at bounding box center [72, 75] width 76 height 15
click at [51, 42] on span "zoom_in" at bounding box center [44, 39] width 11 height 13
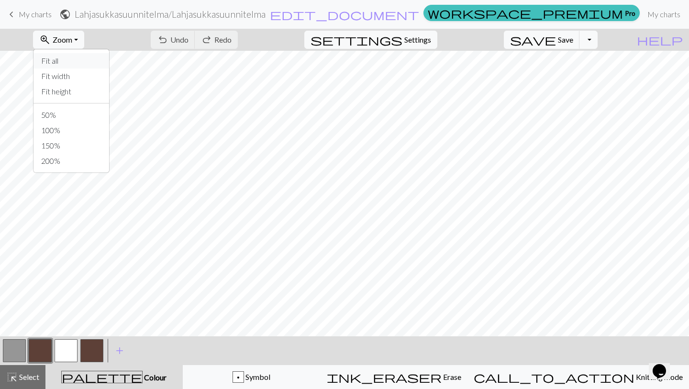
click at [79, 62] on button "Fit all" at bounding box center [72, 60] width 76 height 15
click at [428, 36] on span "Settings" at bounding box center [418, 39] width 27 height 11
select select "aran"
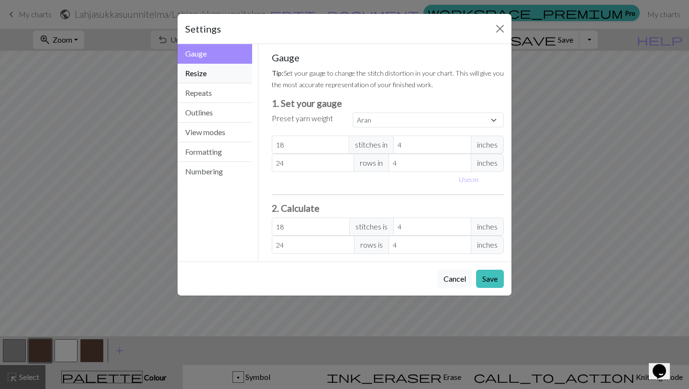
click at [218, 70] on button "Resize" at bounding box center [215, 74] width 75 height 20
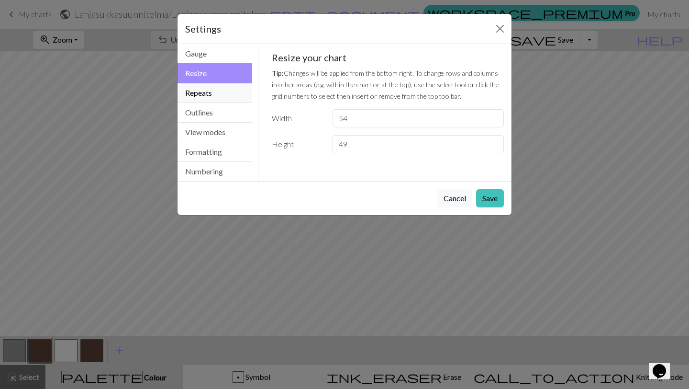
click at [221, 93] on button "Repeats" at bounding box center [215, 93] width 75 height 20
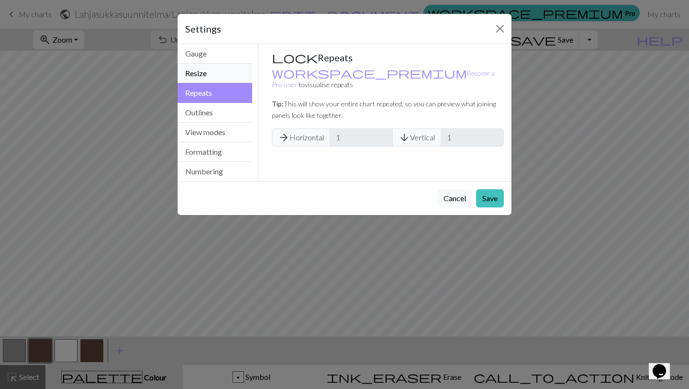
click at [217, 74] on button "Resize" at bounding box center [215, 74] width 75 height 20
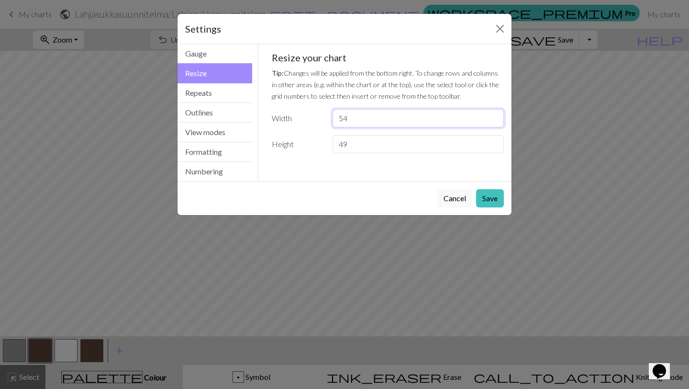
click at [368, 117] on input "54" at bounding box center [418, 118] width 171 height 18
click at [370, 144] on input "49" at bounding box center [418, 144] width 171 height 18
type input "42"
click at [485, 202] on button "Save" at bounding box center [490, 198] width 28 height 18
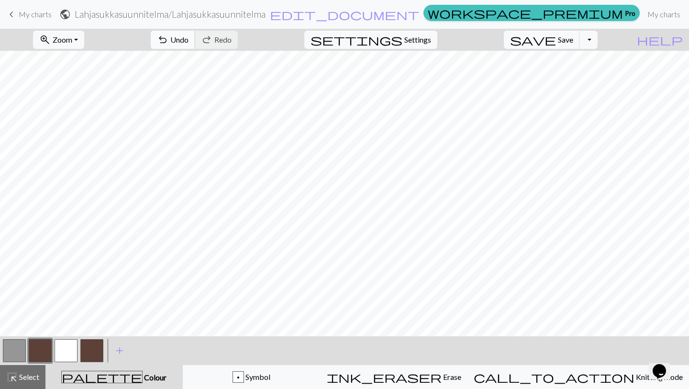
click at [169, 40] on span "undo" at bounding box center [162, 39] width 11 height 13
click at [409, 32] on button "settings Settings" at bounding box center [370, 40] width 133 height 18
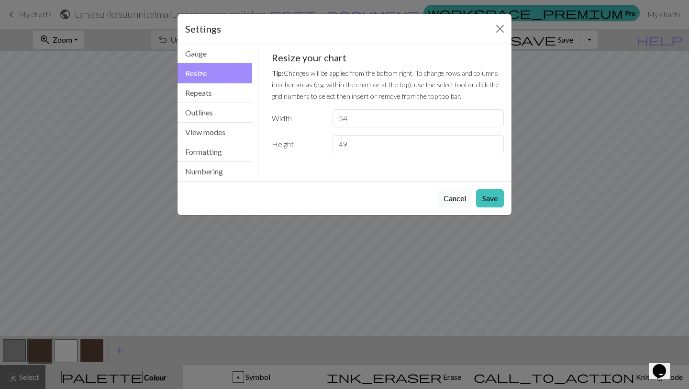
click at [453, 195] on button "Cancel" at bounding box center [455, 198] width 35 height 18
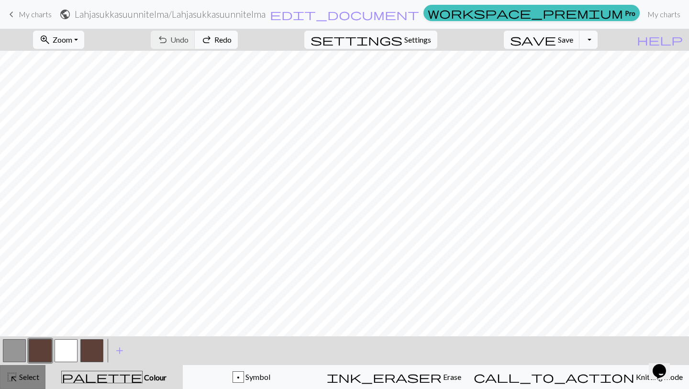
click at [37, 380] on span "Select" at bounding box center [29, 376] width 22 height 9
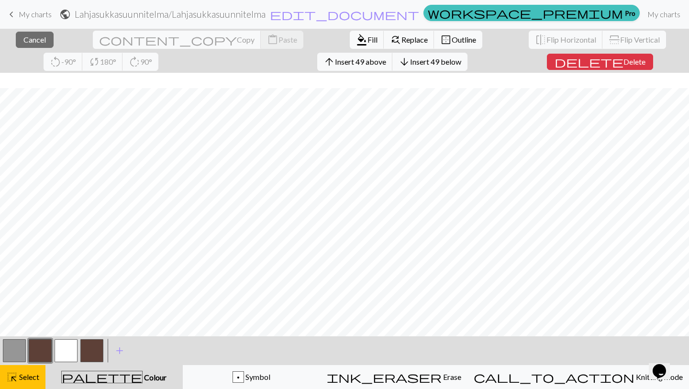
scroll to position [15, 0]
click at [547, 36] on span "Flip Horizontal" at bounding box center [572, 39] width 50 height 9
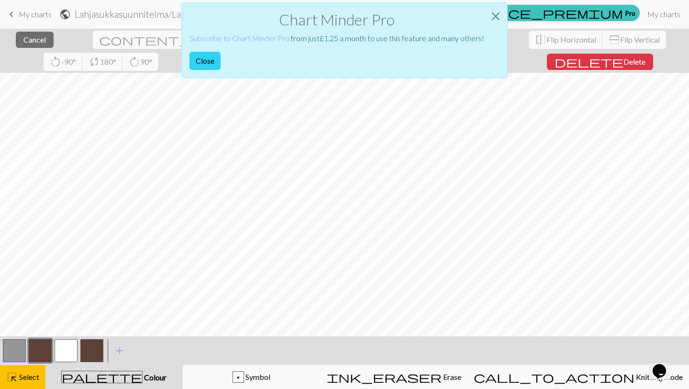
click at [198, 63] on button "Close" at bounding box center [205, 61] width 31 height 18
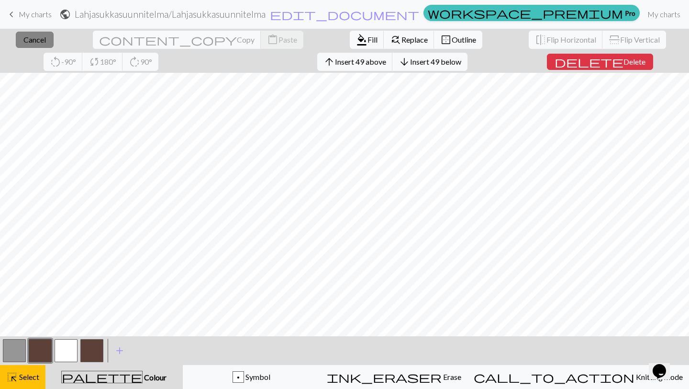
click at [37, 37] on span "Cancel" at bounding box center [34, 39] width 23 height 9
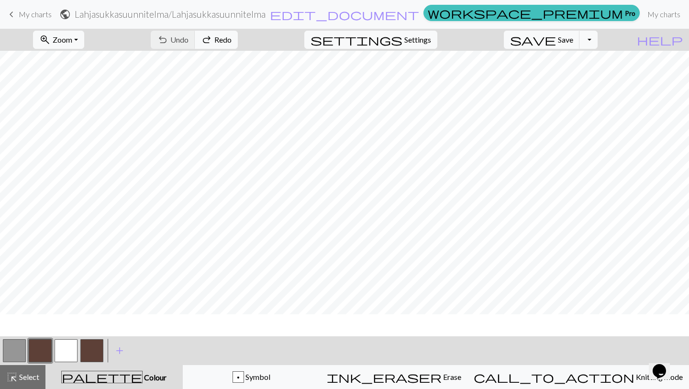
scroll to position [0, 0]
